Goal: Task Accomplishment & Management: Complete application form

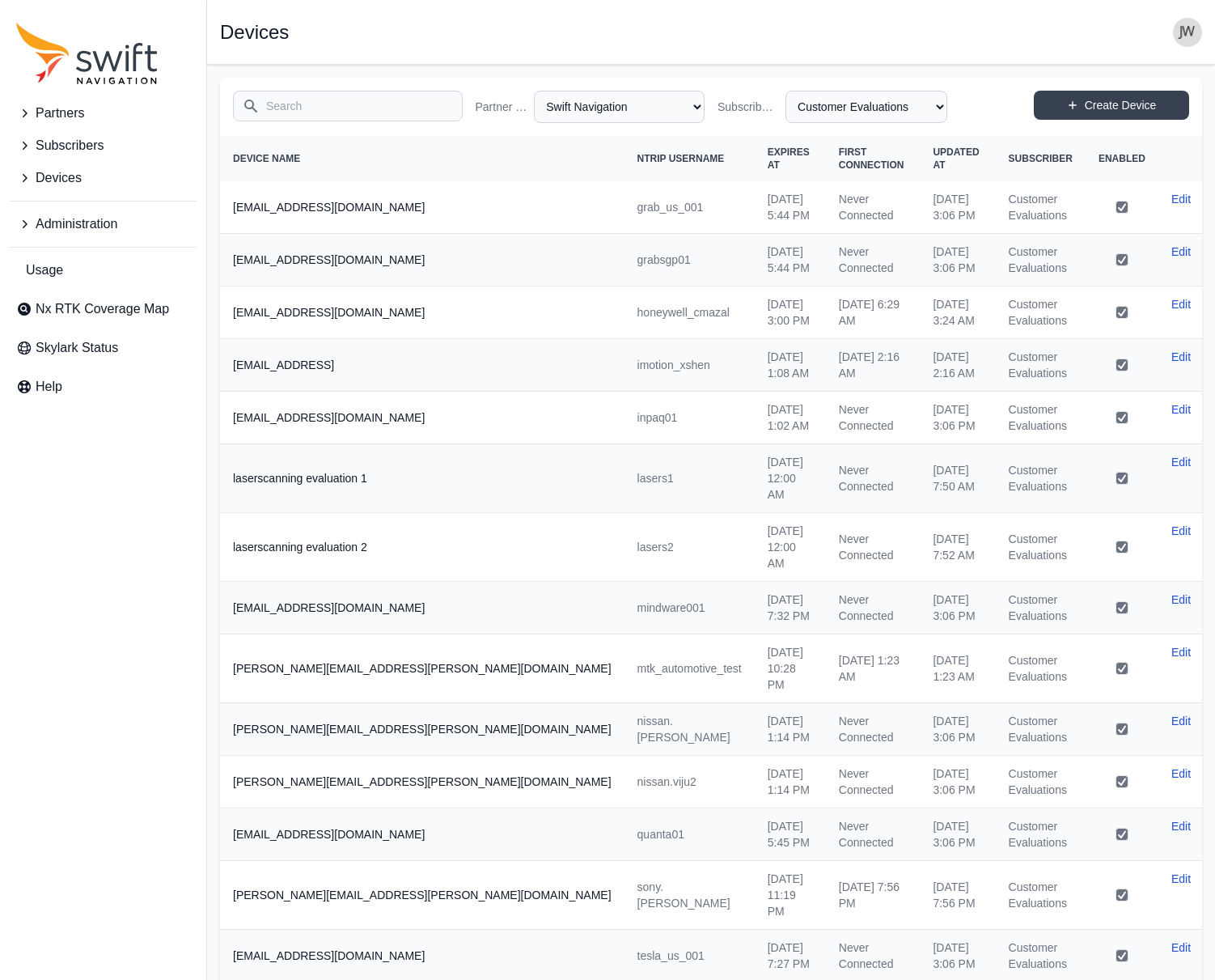
select select "ab3272ce-40d0-4c94-a524-96a758ab755c"
select select "b08fe607-8061-4d54-a8c6-9510cda8b11f"
click at [1129, 104] on link "Create Device" at bounding box center [1111, 105] width 156 height 29
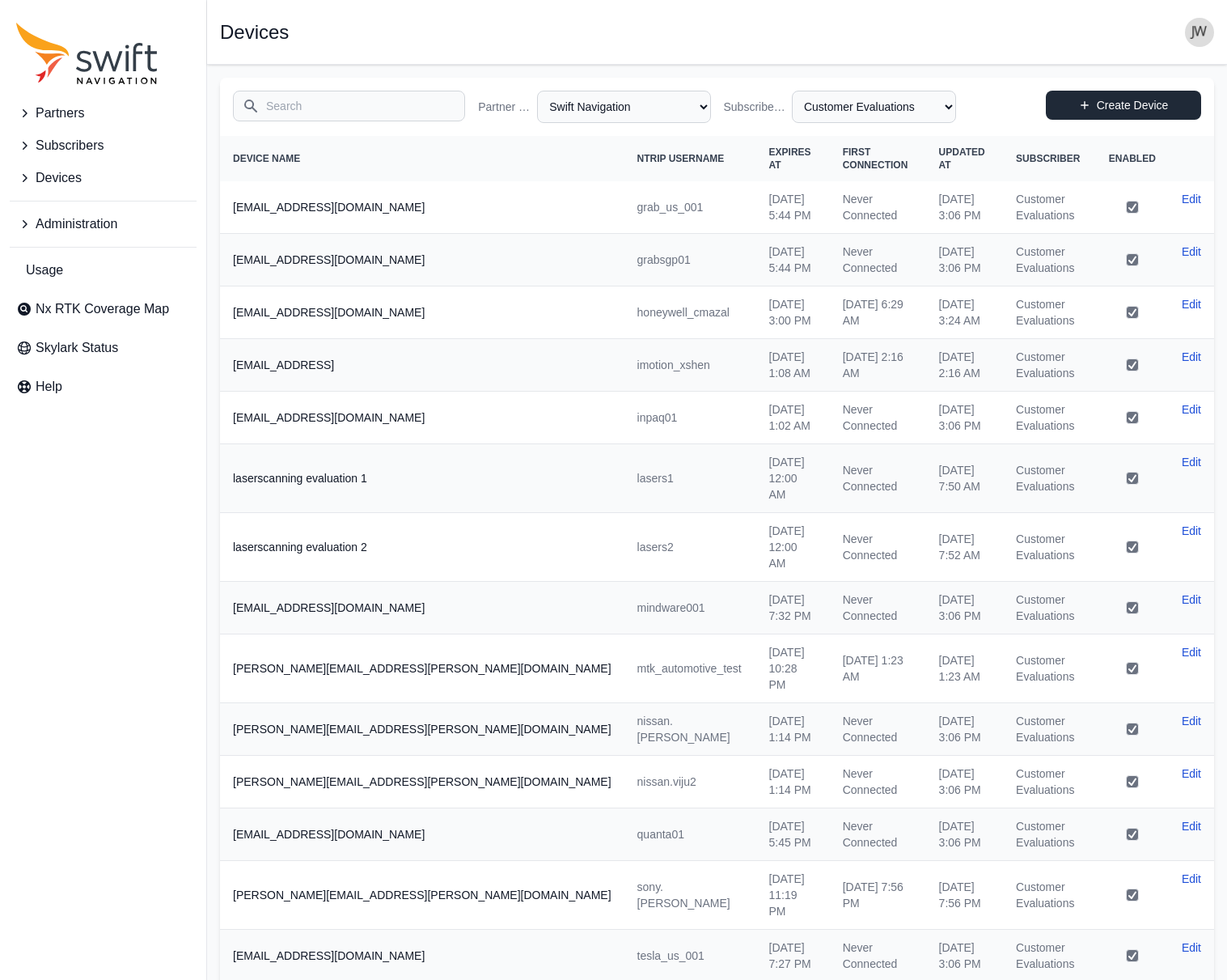
select select "ab3272ce-40d0-4c94-a524-96a758ab755c"
select select "b08fe607-8061-4d54-a8c6-9510cda8b11f"
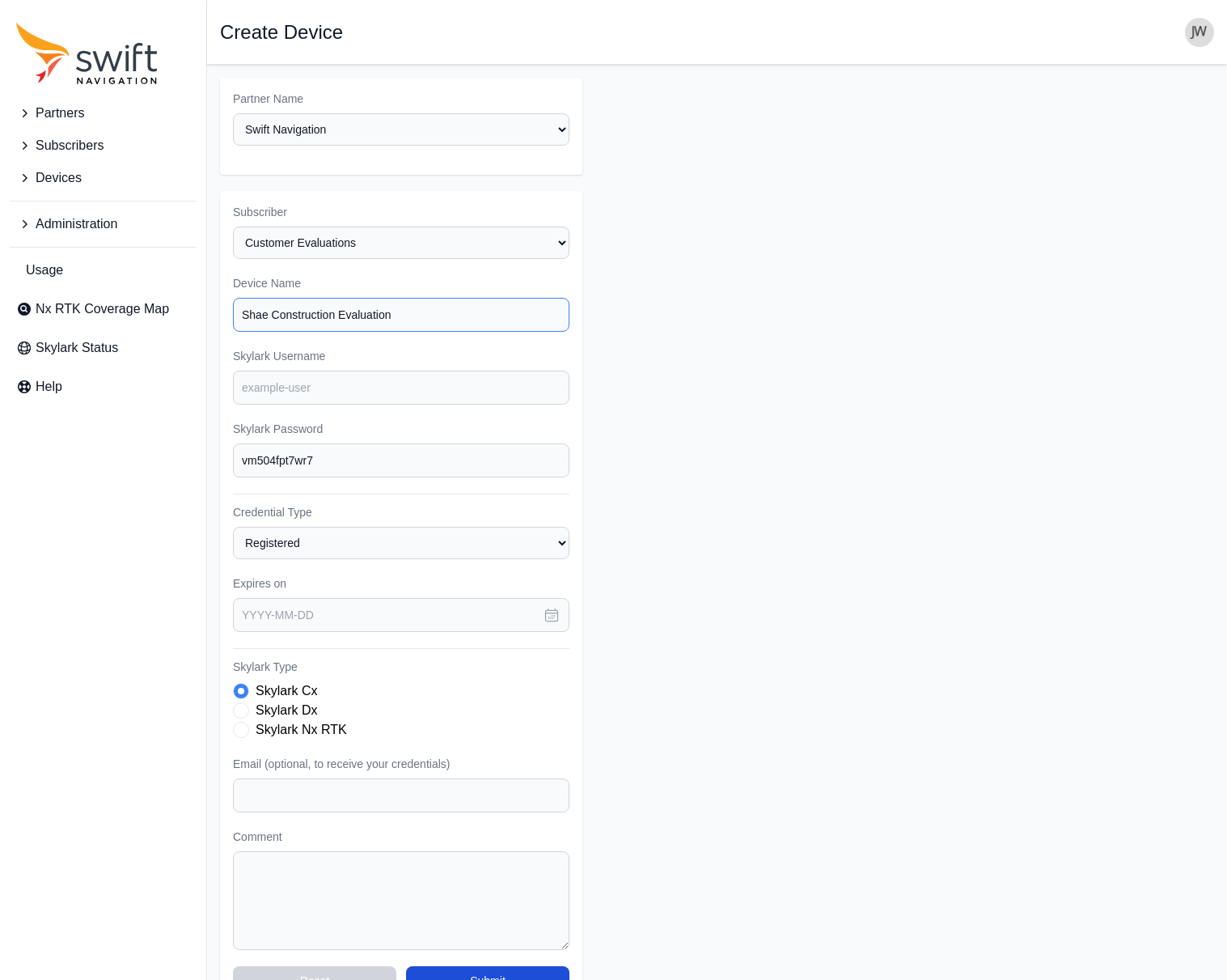
type input "Shae Construction Evaluation"
click at [269, 371] on input "Skylark Username" at bounding box center [401, 388] width 337 height 34
paste input "shae.eval1"
type input "shae.eval1"
click at [731, 417] on form "Partner Name Select a Partner AlpsAlpine Asensing Bad Elf Bench Mark Equipment …" at bounding box center [716, 543] width 994 height 931
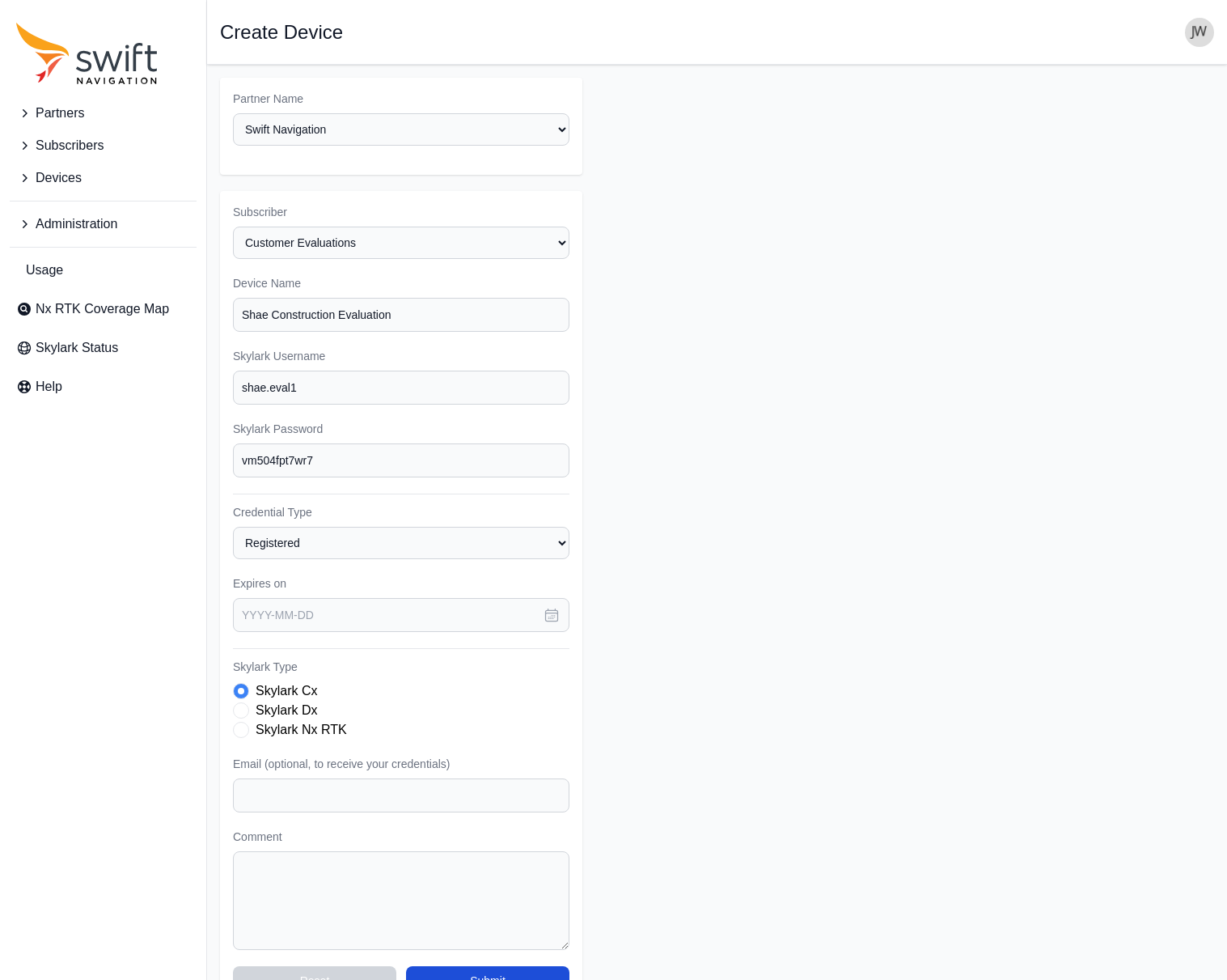
click at [244, 722] on span "Skylark Type" at bounding box center [241, 730] width 16 height 16
click at [345, 598] on input "text" at bounding box center [401, 615] width 337 height 34
click at [445, 655] on button "button" at bounding box center [458, 668] width 27 height 27
click at [329, 856] on button "30" at bounding box center [328, 872] width 32 height 32
type input "[DATE]"
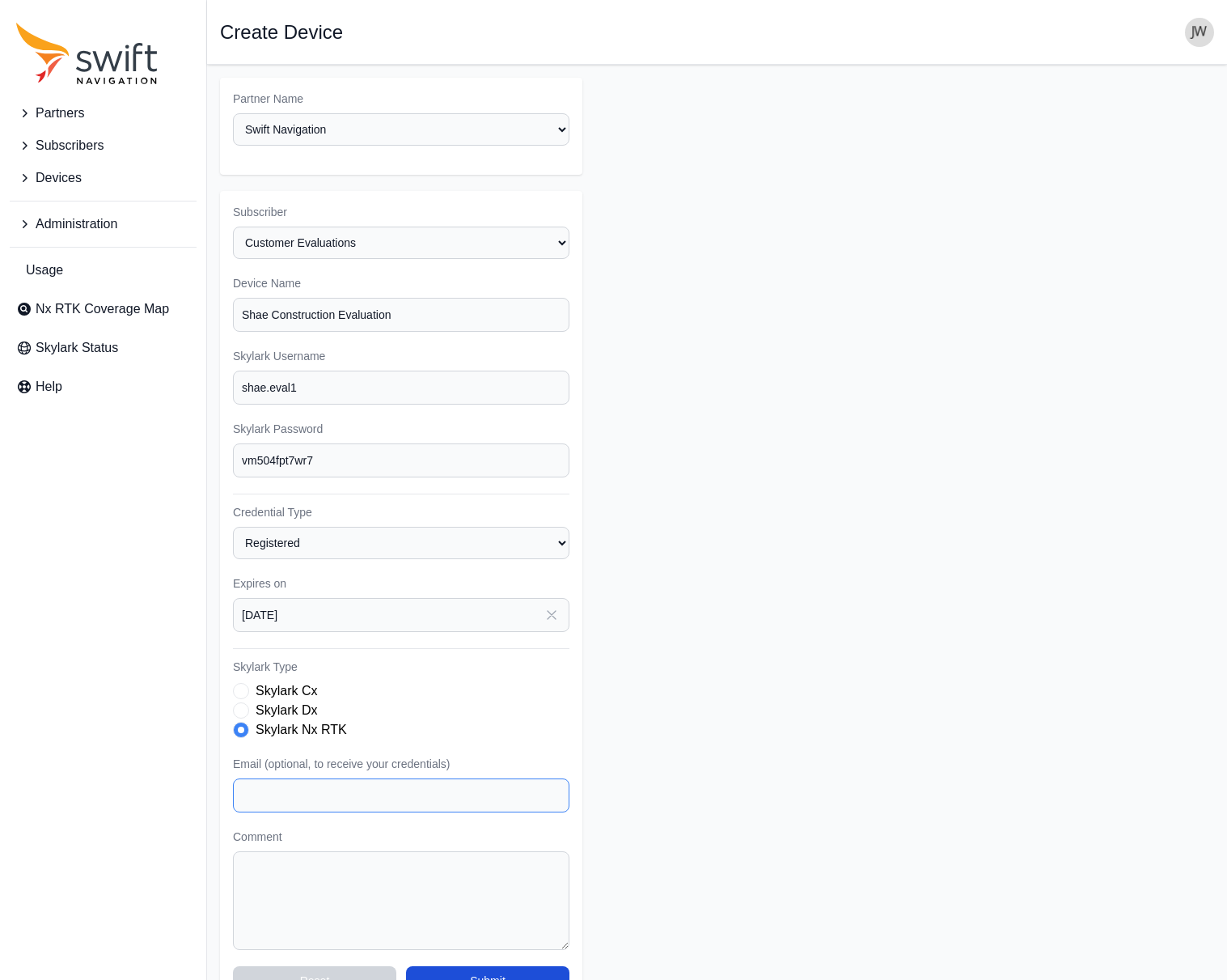
paste input "[PERSON_NAME][EMAIL_ADDRESS][PERSON_NAME][DOMAIN_NAME]"
type input "[PERSON_NAME][EMAIL_ADDRESS][PERSON_NAME][DOMAIN_NAME]"
click at [666, 752] on form "Partner Name Select a Partner AlpsAlpine Asensing Bad Elf Bench Mark Equipment …" at bounding box center [716, 543] width 994 height 931
click at [463, 966] on button "Submit" at bounding box center [487, 980] width 163 height 29
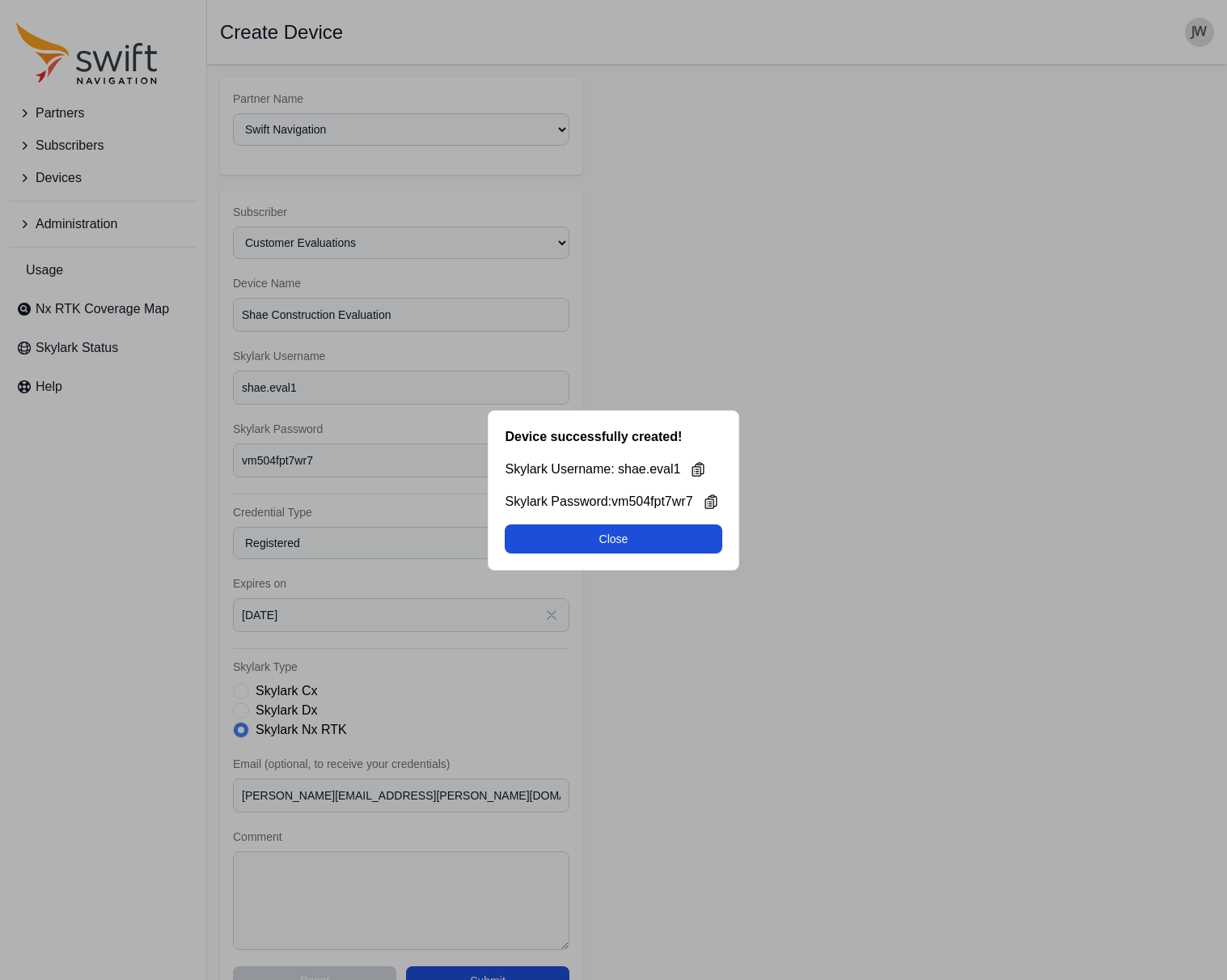
click at [594, 537] on button "Close" at bounding box center [614, 538] width 217 height 29
select select "ab3272ce-40d0-4c94-a524-96a758ab755c"
select select "b08fe607-8061-4d54-a8c6-9510cda8b11f"
